Goal: Navigation & Orientation: Find specific page/section

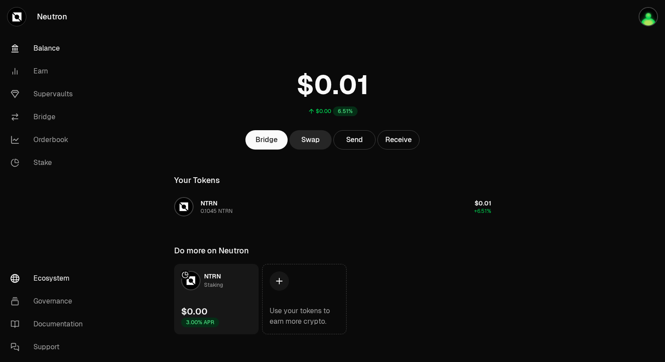
click at [56, 275] on link "Ecosystem" at bounding box center [49, 278] width 91 height 23
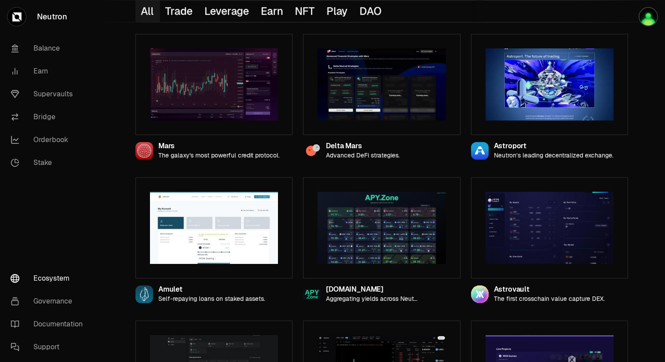
scroll to position [238, 0]
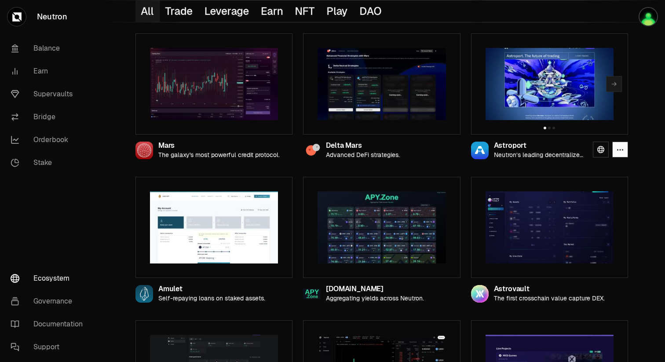
click at [536, 66] on img at bounding box center [549, 84] width 128 height 72
click at [601, 147] on icon at bounding box center [600, 149] width 7 height 7
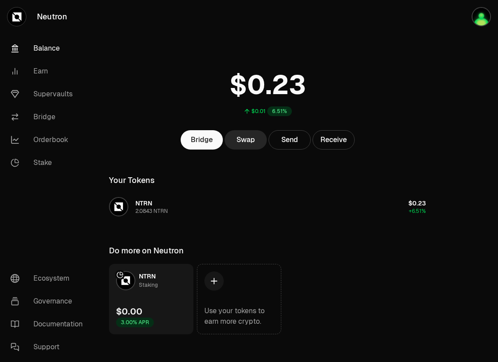
scroll to position [7, 0]
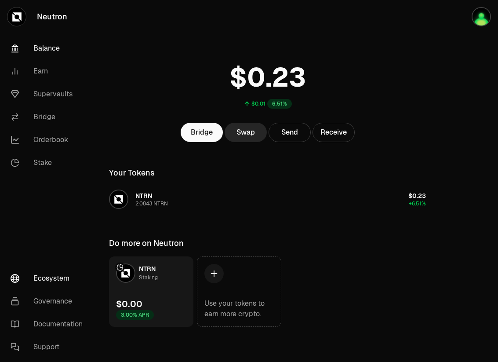
click at [58, 275] on link "Ecosystem" at bounding box center [49, 278] width 91 height 23
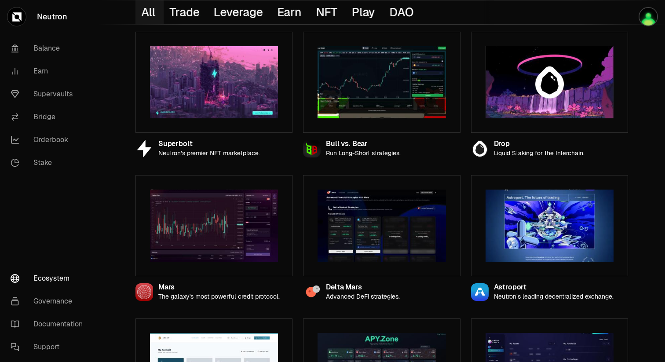
scroll to position [99, 0]
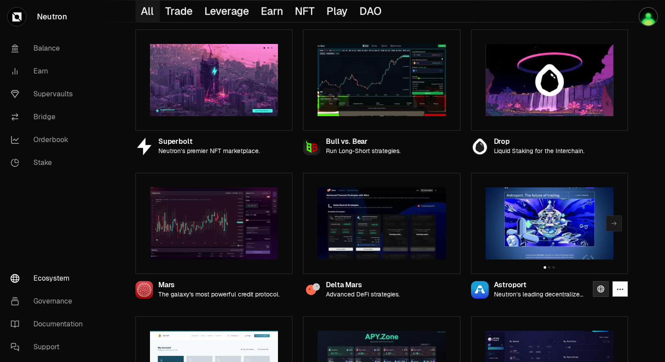
click at [598, 291] on icon at bounding box center [600, 288] width 7 height 7
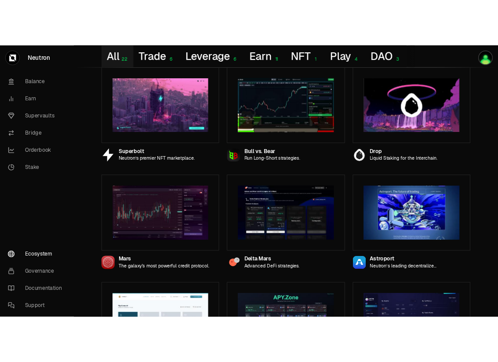
scroll to position [56, 0]
